Goal: Task Accomplishment & Management: Complete application form

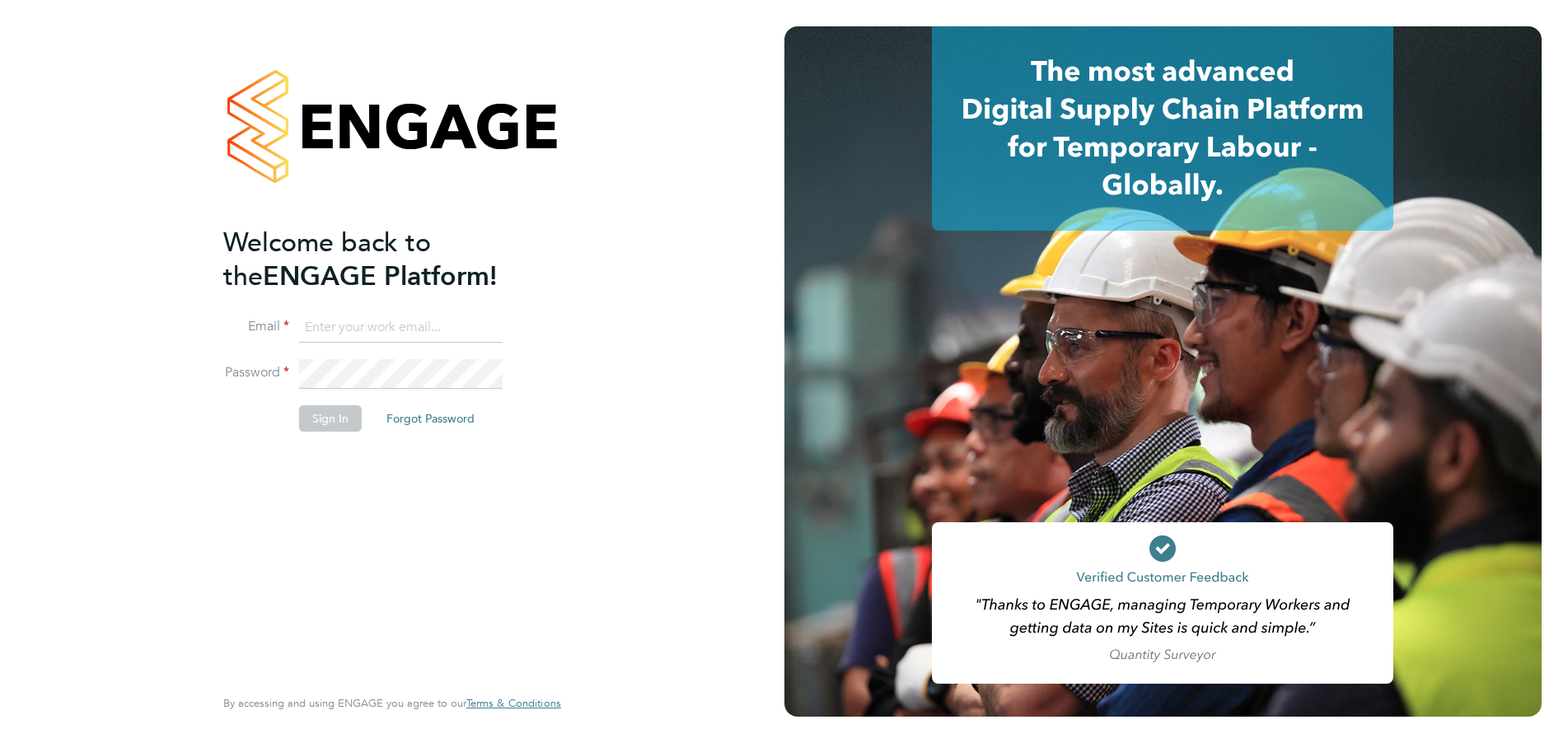
type input "jalanhay@googlemail.com"
click at [322, 417] on button "Sign In" at bounding box center [330, 419] width 63 height 27
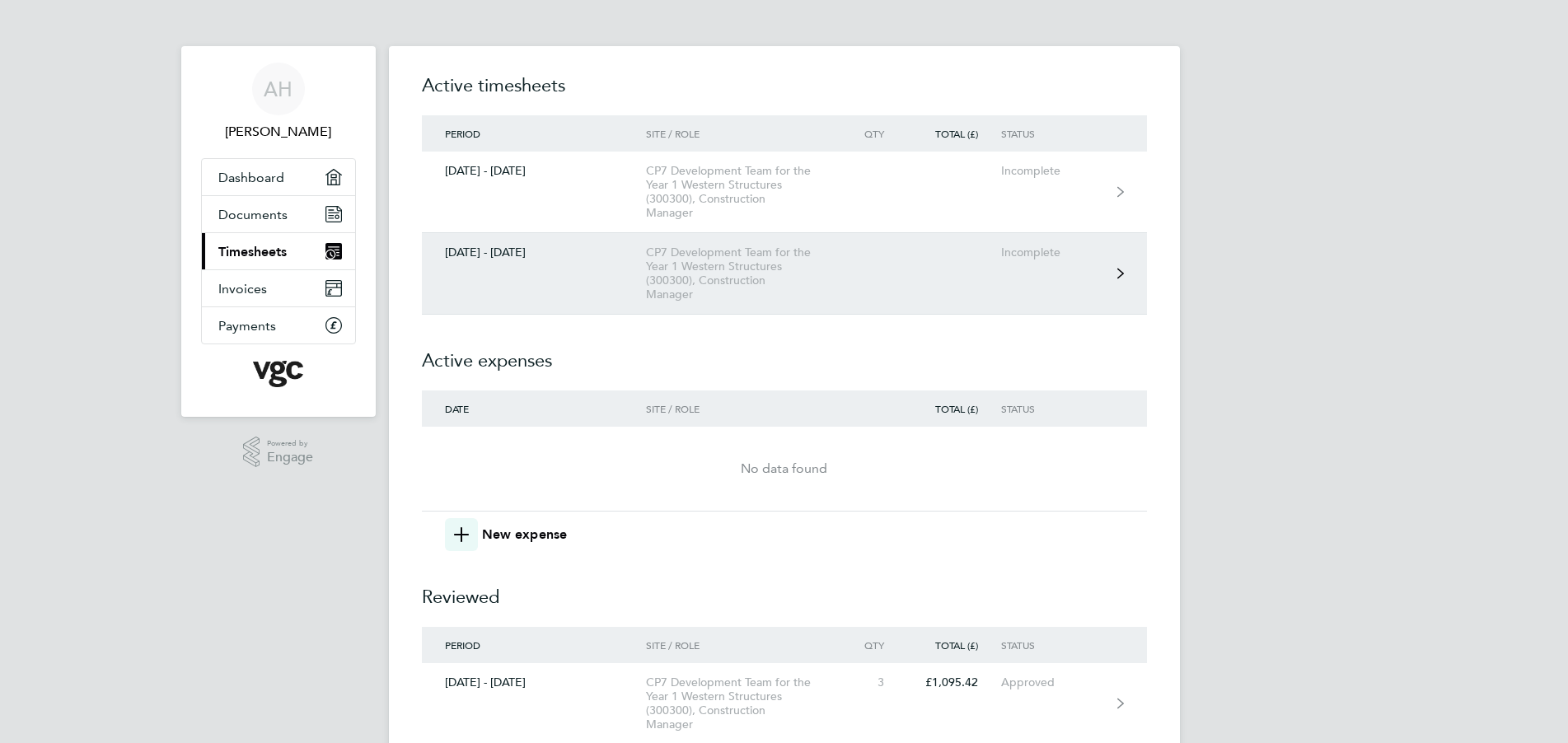
click at [695, 270] on div "CP7 Development Team for the Year 1 Western Structures (300300), Construction M…" at bounding box center [741, 273] width 189 height 56
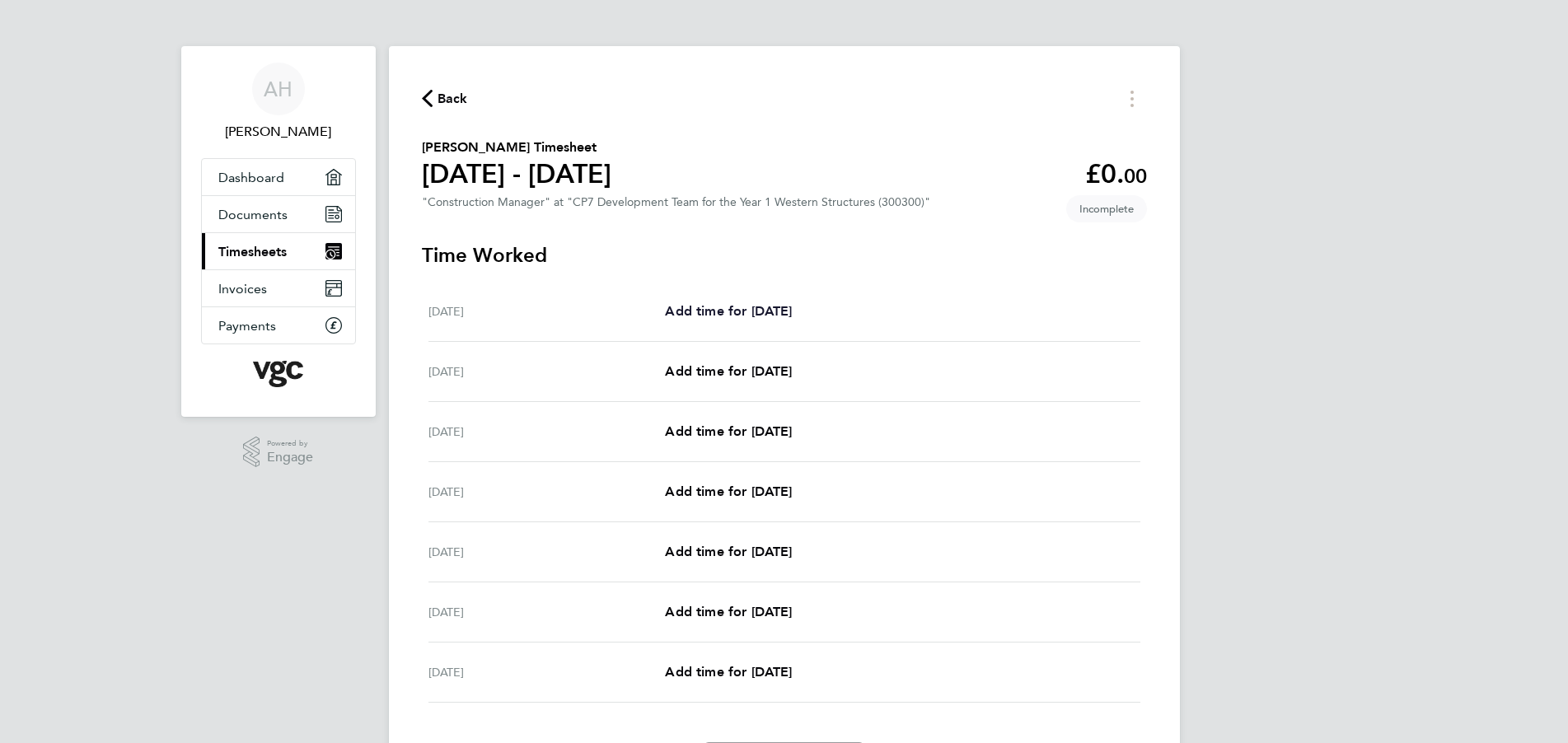
click at [749, 310] on span "Add time for [DATE]" at bounding box center [728, 311] width 127 height 15
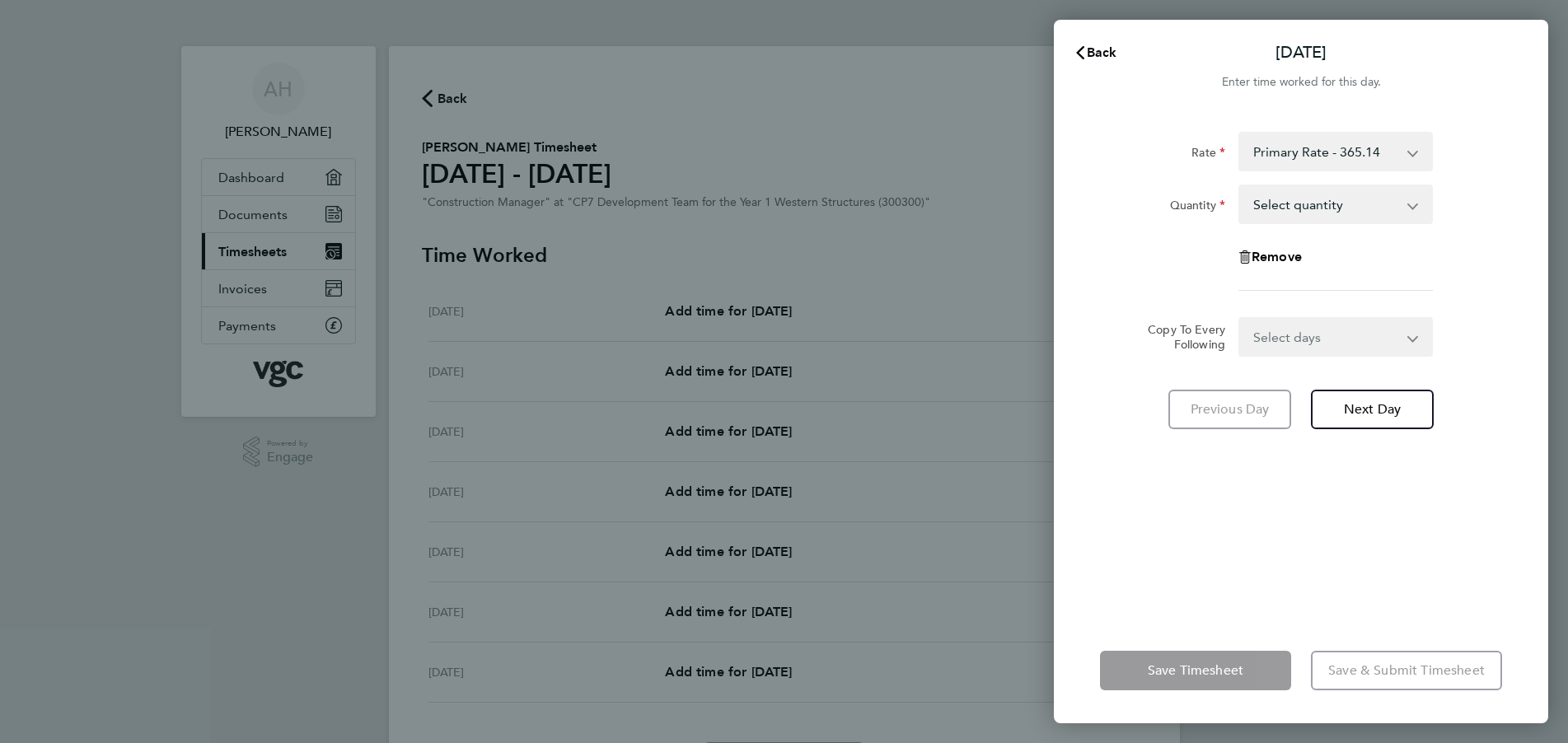
click at [1319, 153] on select "Primary Rate - 365.14 Midweek Night - 409.87 Weekend - 427.05" at bounding box center [1326, 152] width 172 height 36
click at [1308, 207] on select "Select quantity 0.5 1" at bounding box center [1326, 204] width 172 height 36
select select "0.5"
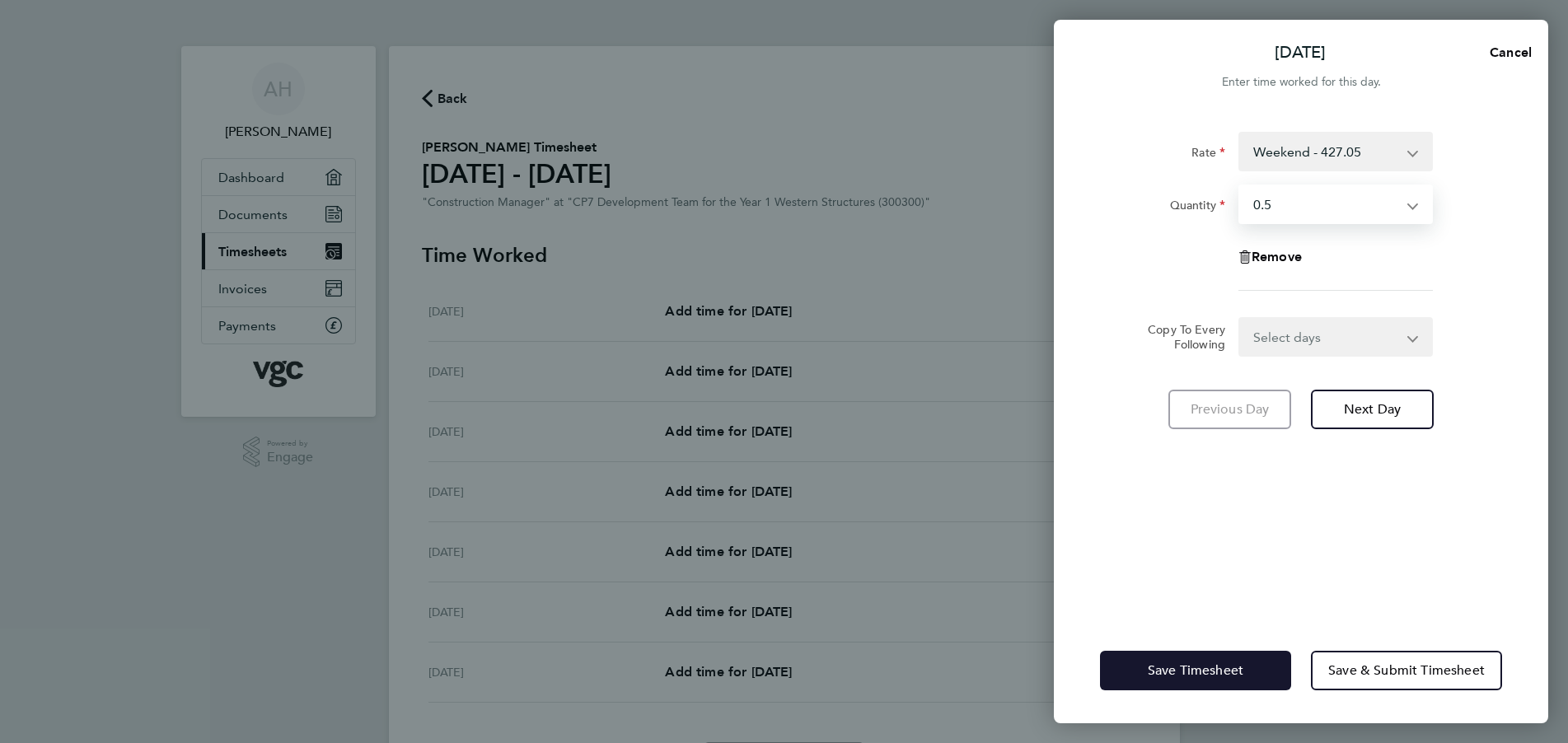
click at [1217, 666] on span "Save Timesheet" at bounding box center [1196, 670] width 95 height 16
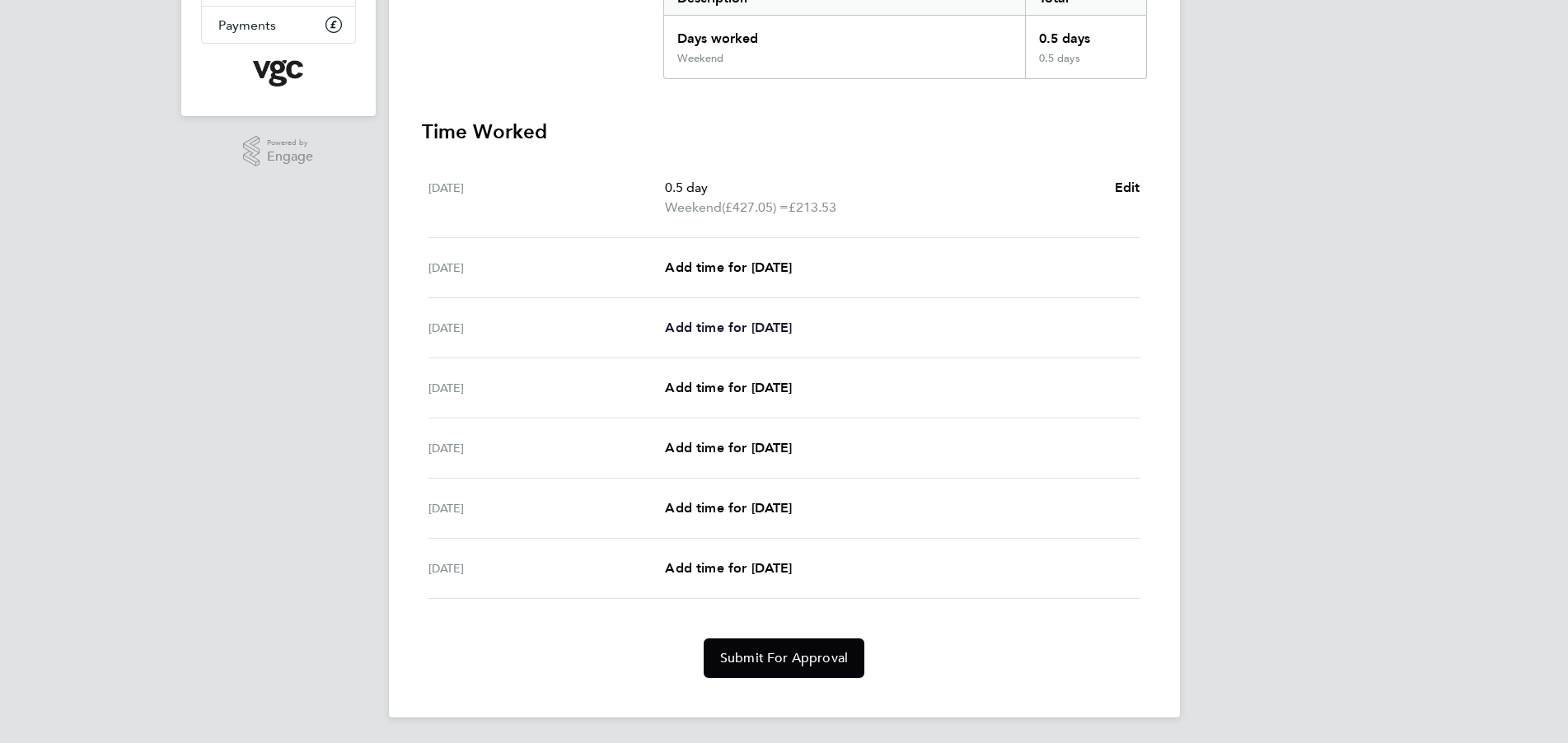
scroll to position [303, 0]
click at [731, 327] on span "Add time for [DATE]" at bounding box center [728, 327] width 127 height 15
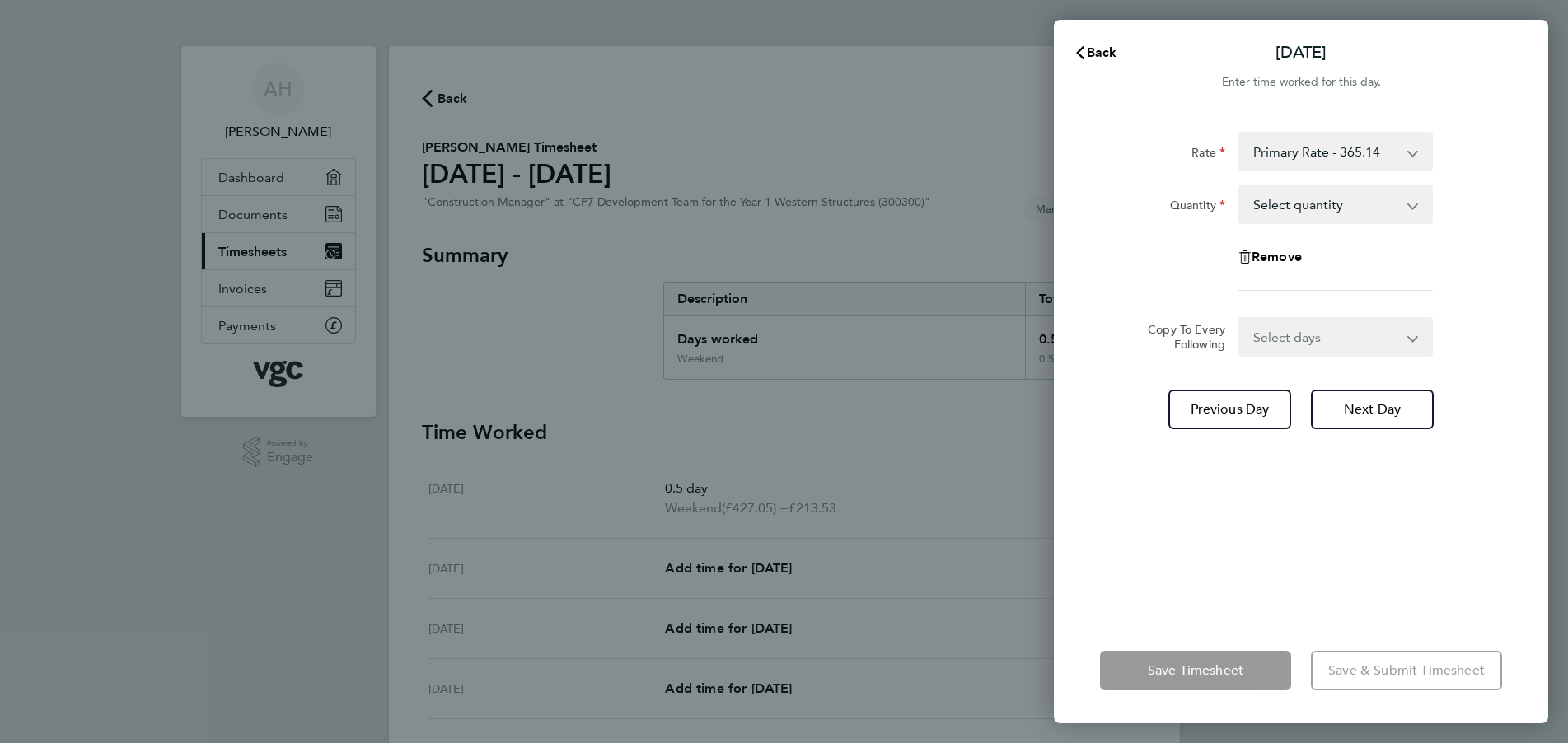
click at [1318, 201] on select "Select quantity 0.5 1" at bounding box center [1326, 204] width 172 height 36
select select "0.5"
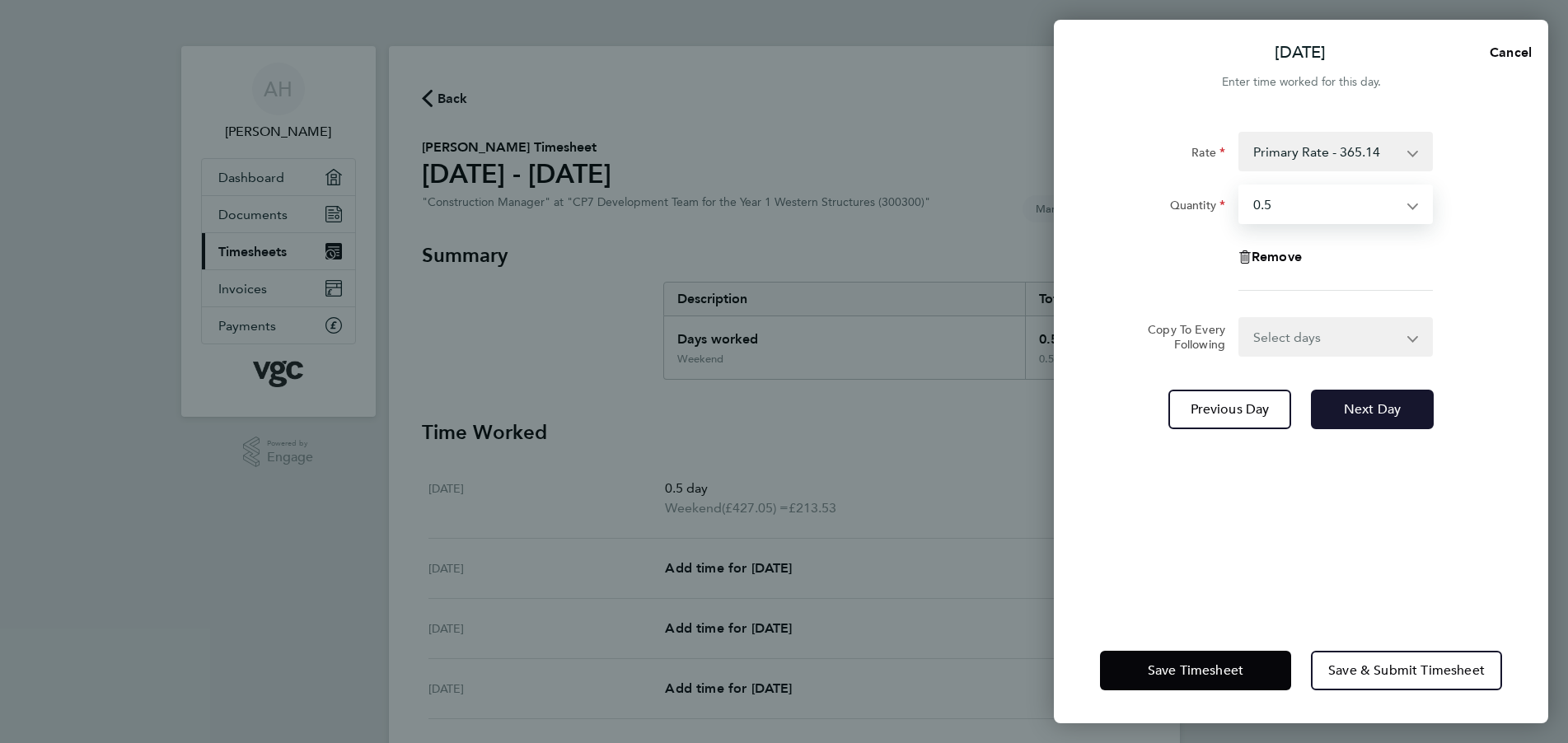
click at [1374, 409] on span "Next Day" at bounding box center [1373, 409] width 57 height 16
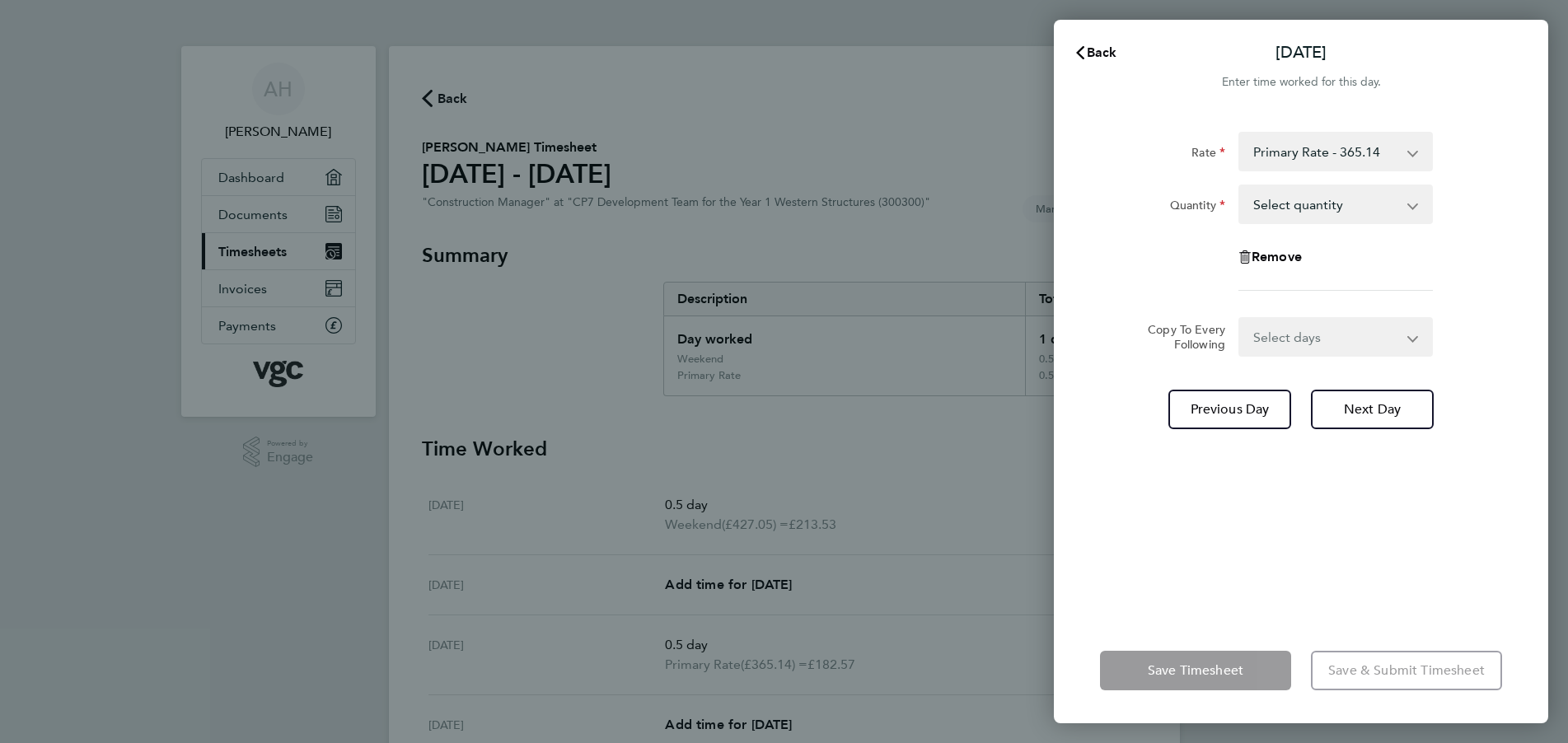
click at [1290, 202] on select "Select quantity 0.5 1" at bounding box center [1326, 204] width 172 height 36
select select "0.5"
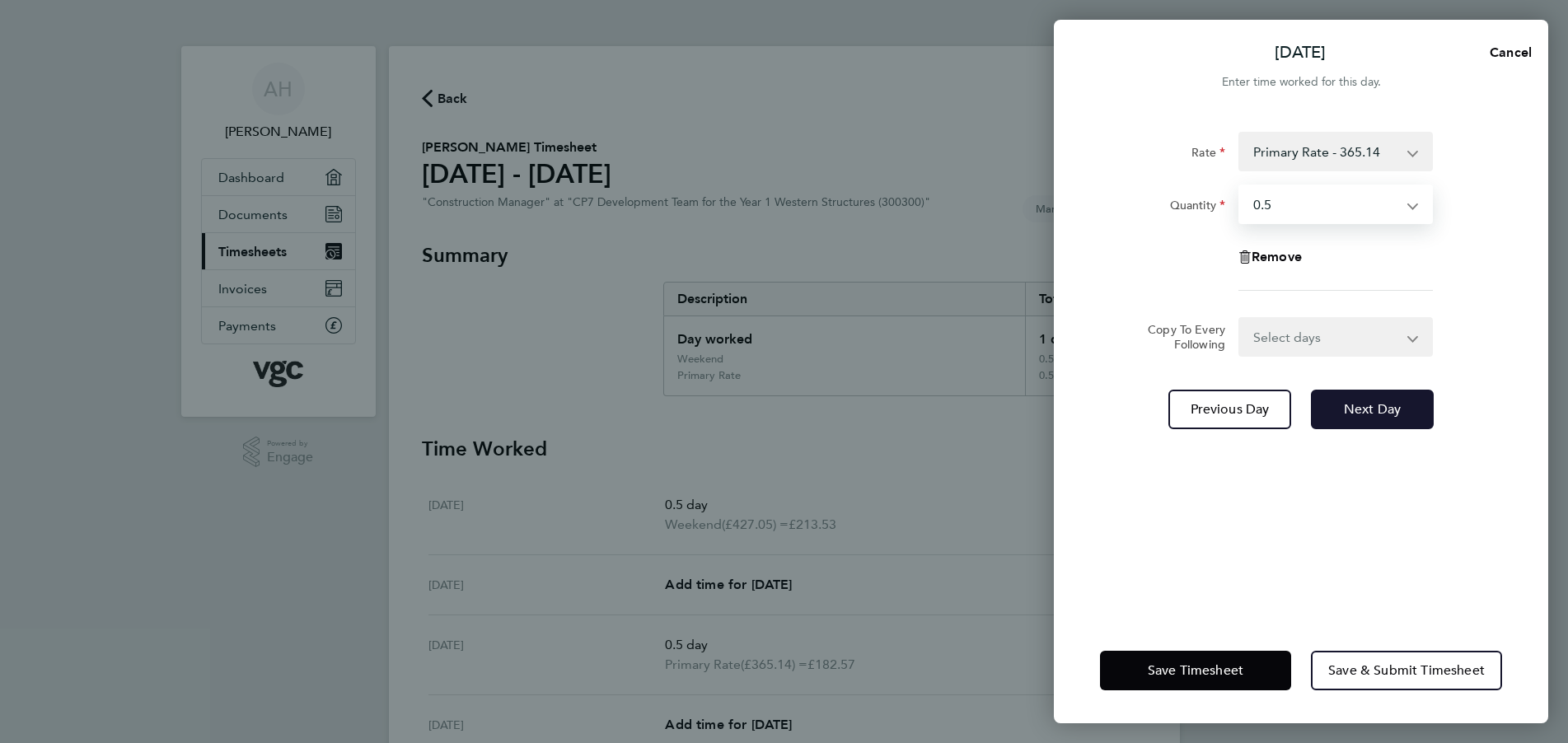
click at [1392, 405] on span "Next Day" at bounding box center [1373, 409] width 57 height 16
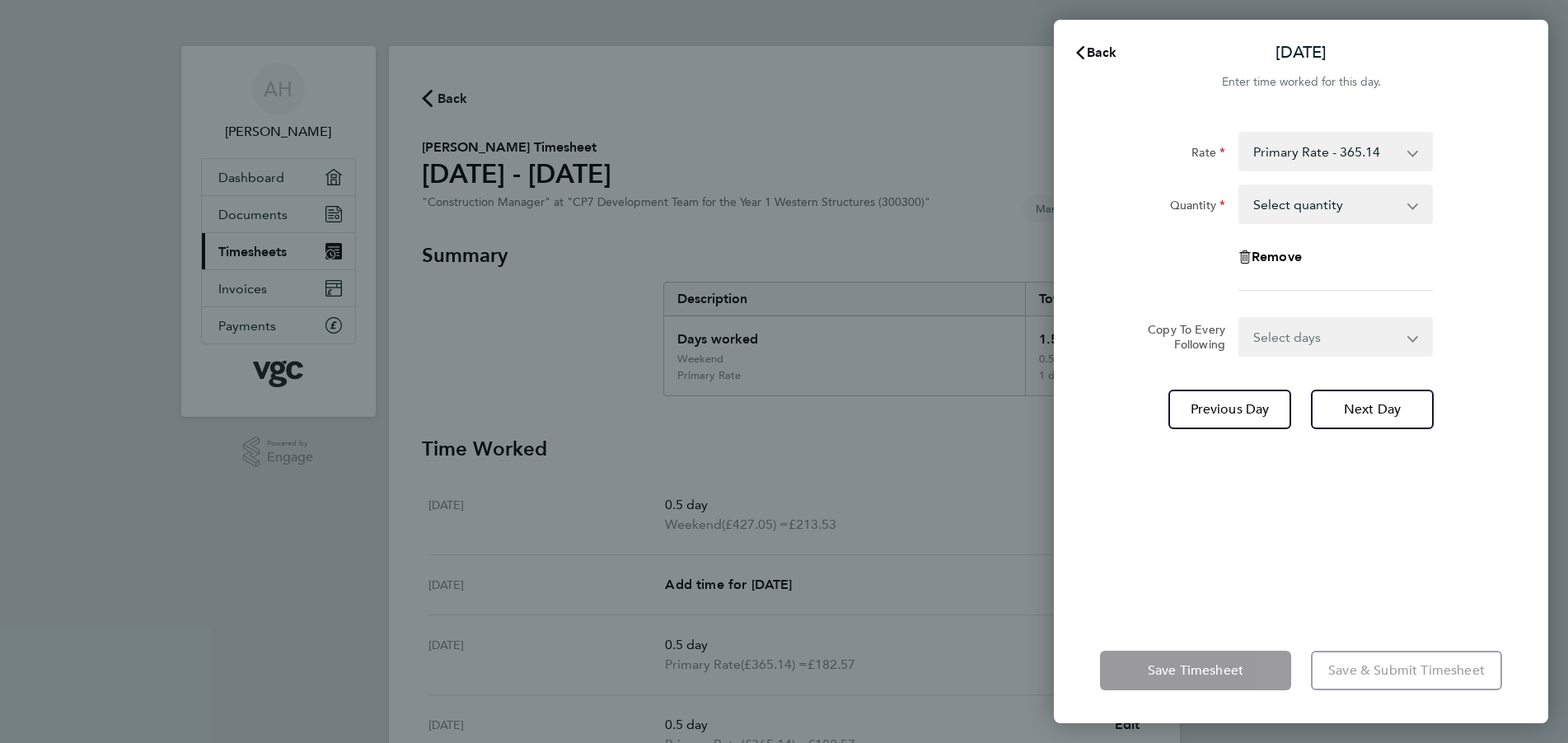
click at [1329, 208] on select "Select quantity 0.5 1" at bounding box center [1326, 204] width 172 height 36
select select "1"
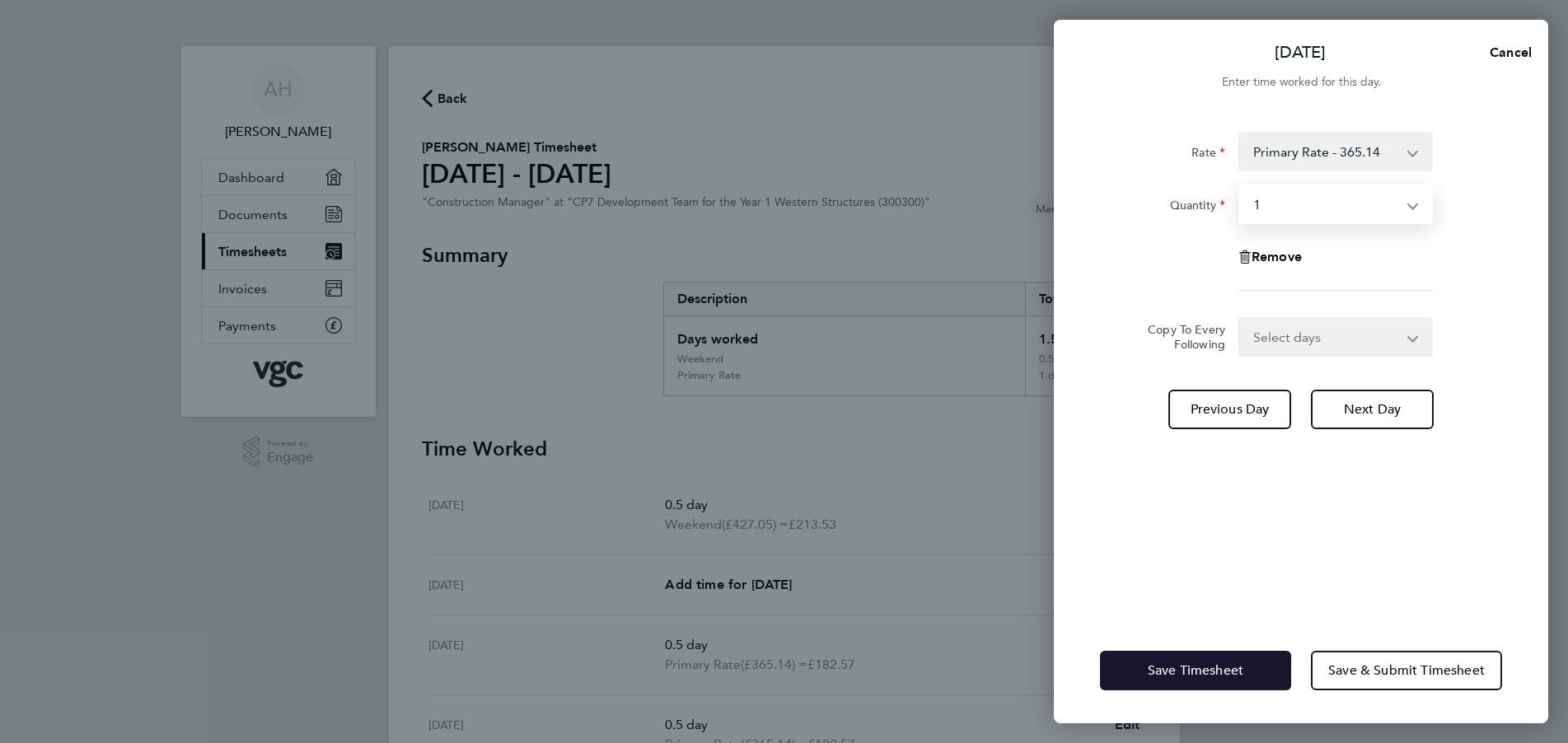
click at [1219, 669] on span "Save Timesheet" at bounding box center [1196, 670] width 95 height 16
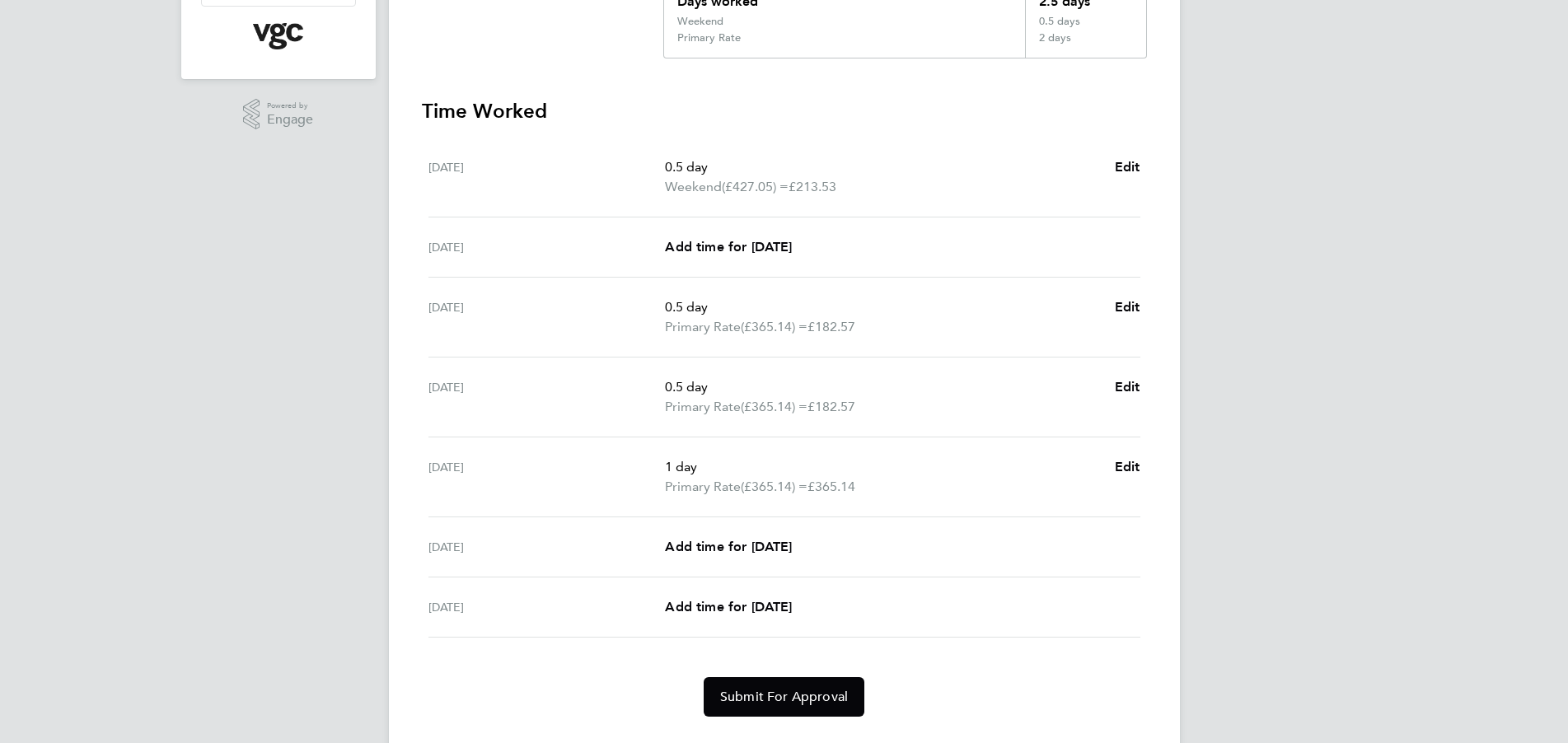
scroll to position [369, 0]
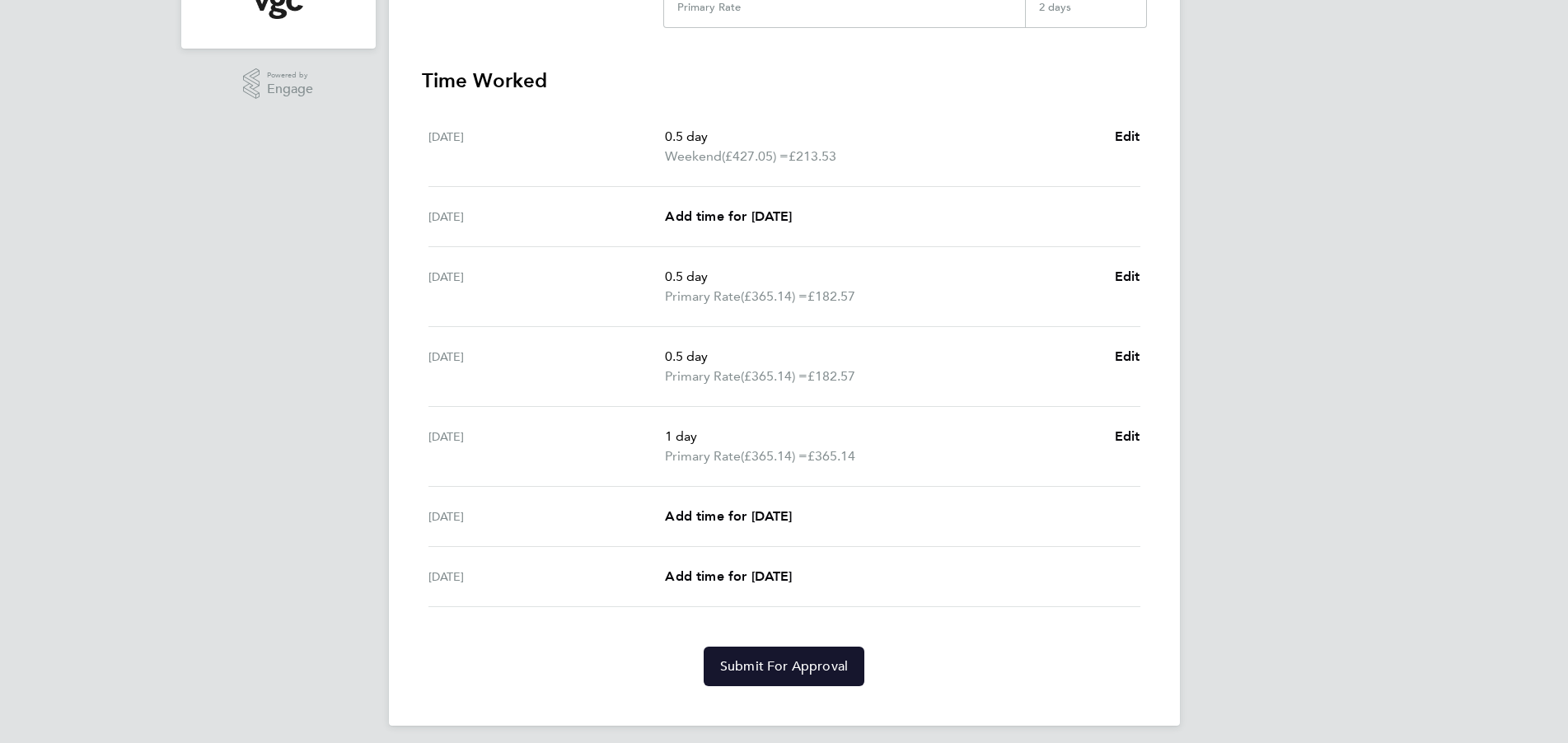
click at [779, 665] on span "Submit For Approval" at bounding box center [784, 667] width 128 height 16
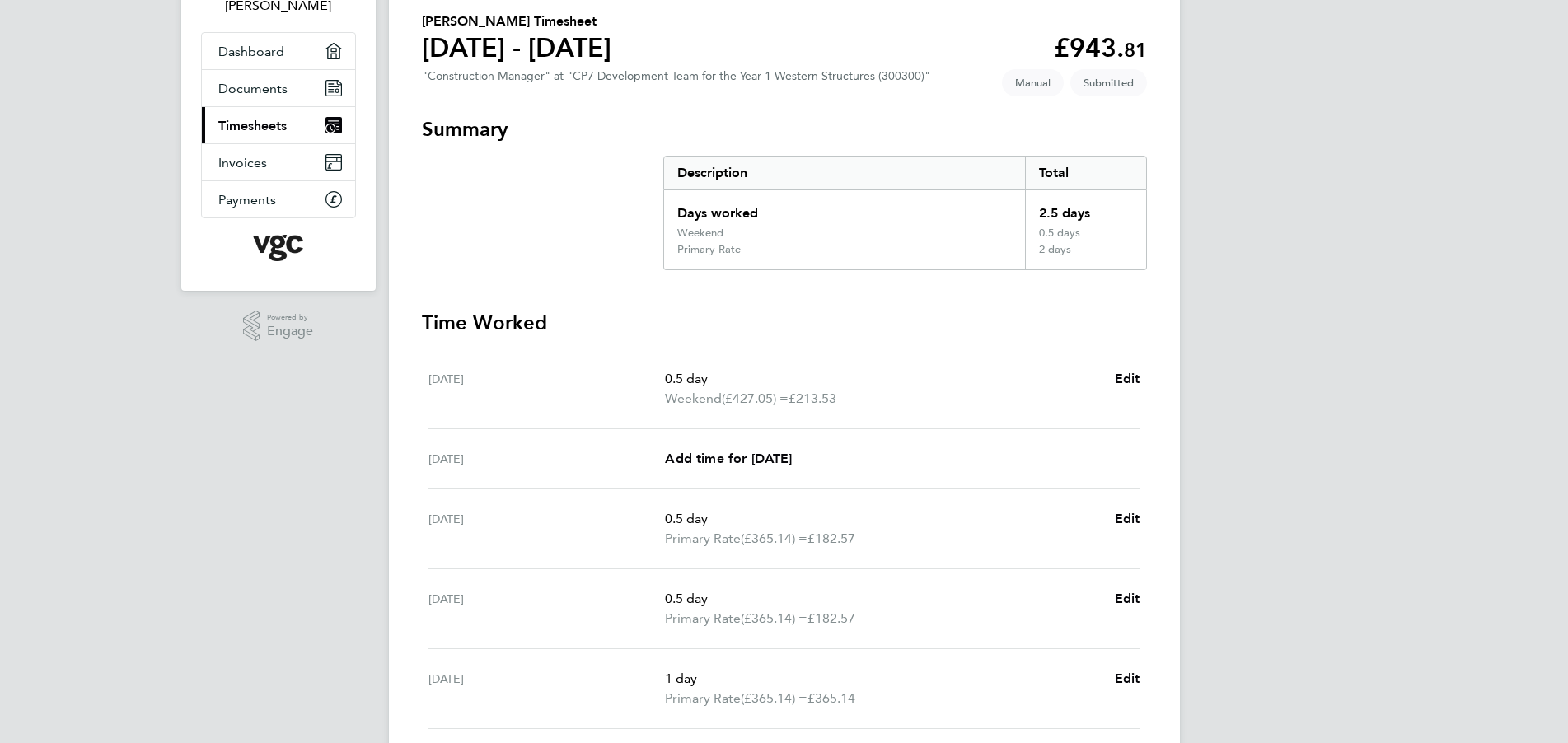
scroll to position [0, 0]
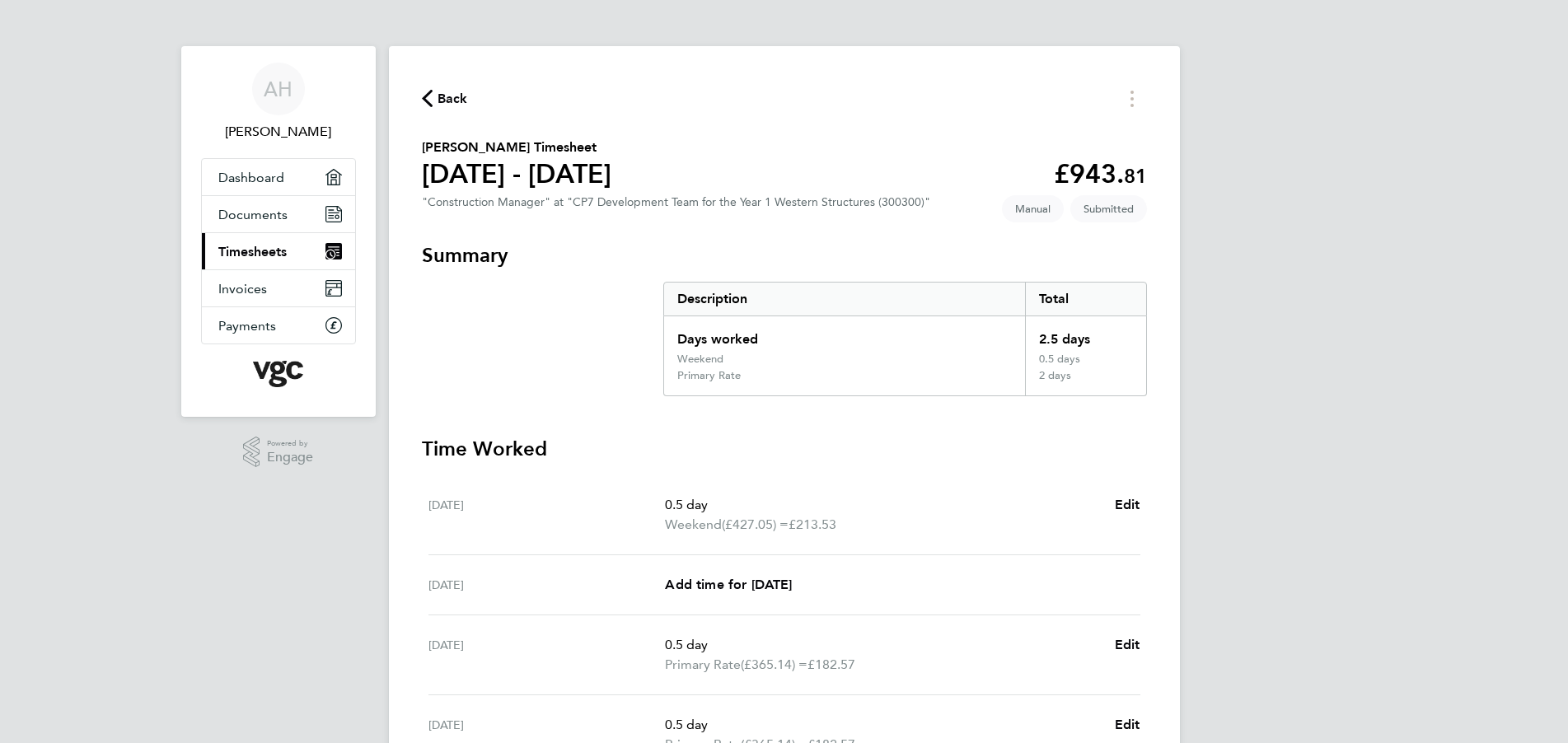
click at [444, 96] on span "Back" at bounding box center [453, 98] width 31 height 20
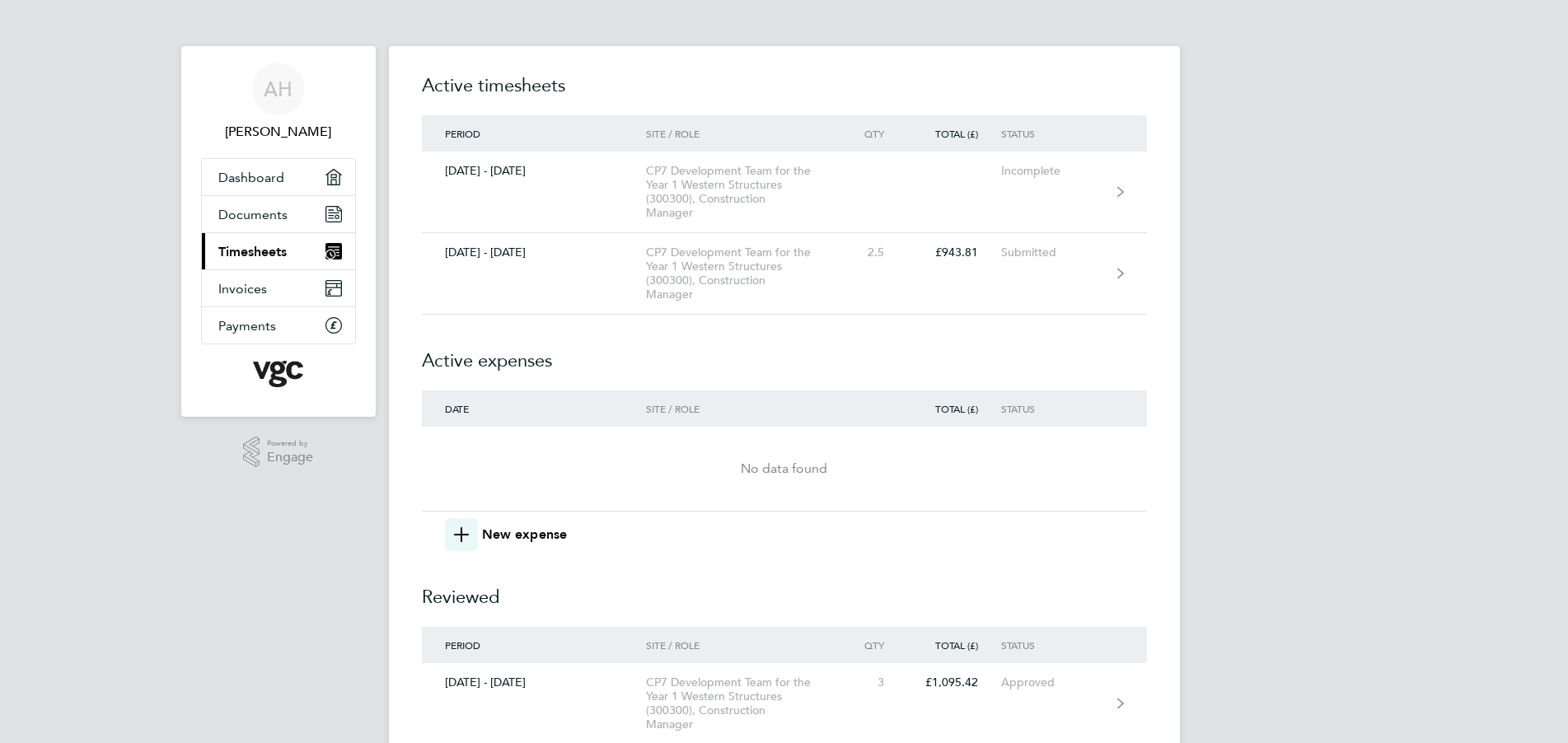
click at [444, 92] on h2 "Active timesheets" at bounding box center [784, 94] width 725 height 43
